Goal: Task Accomplishment & Management: Manage account settings

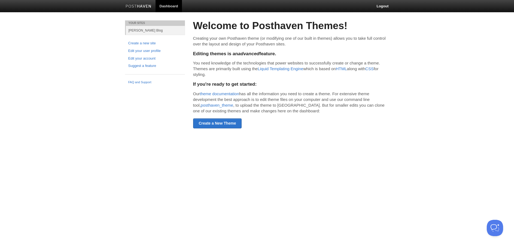
click at [243, 78] on div "Welcome to Posthaven Themes! Creating your own Posthaven theme (or modifying on…" at bounding box center [291, 74] width 196 height 108
click at [140, 32] on link "[PERSON_NAME] Blog" at bounding box center [155, 30] width 59 height 9
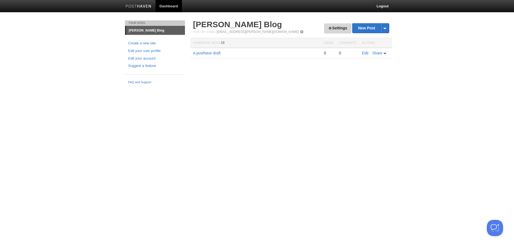
click at [331, 30] on link "Settings" at bounding box center [337, 28] width 27 height 10
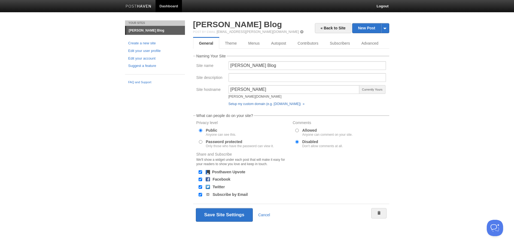
click at [261, 105] on link "Setup my custom domain (e.g. [DOMAIN_NAME]) »" at bounding box center [267, 104] width 76 height 4
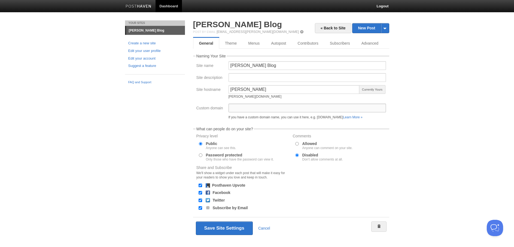
click at [300, 108] on input "Custom domain" at bounding box center [308, 108] width 158 height 9
type input "[DOMAIN_NAME]"
click at [223, 226] on button "Save Site Settings" at bounding box center [224, 229] width 57 height 14
click at [360, 118] on link "Learn More »" at bounding box center [352, 118] width 19 height 4
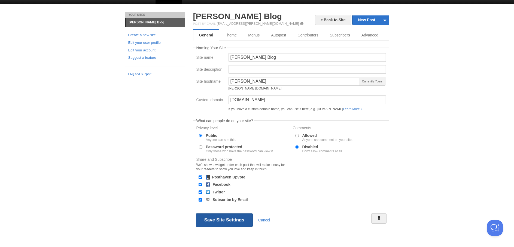
click at [221, 216] on button "Save Site Settings" at bounding box center [224, 221] width 57 height 14
